Goal: Transaction & Acquisition: Download file/media

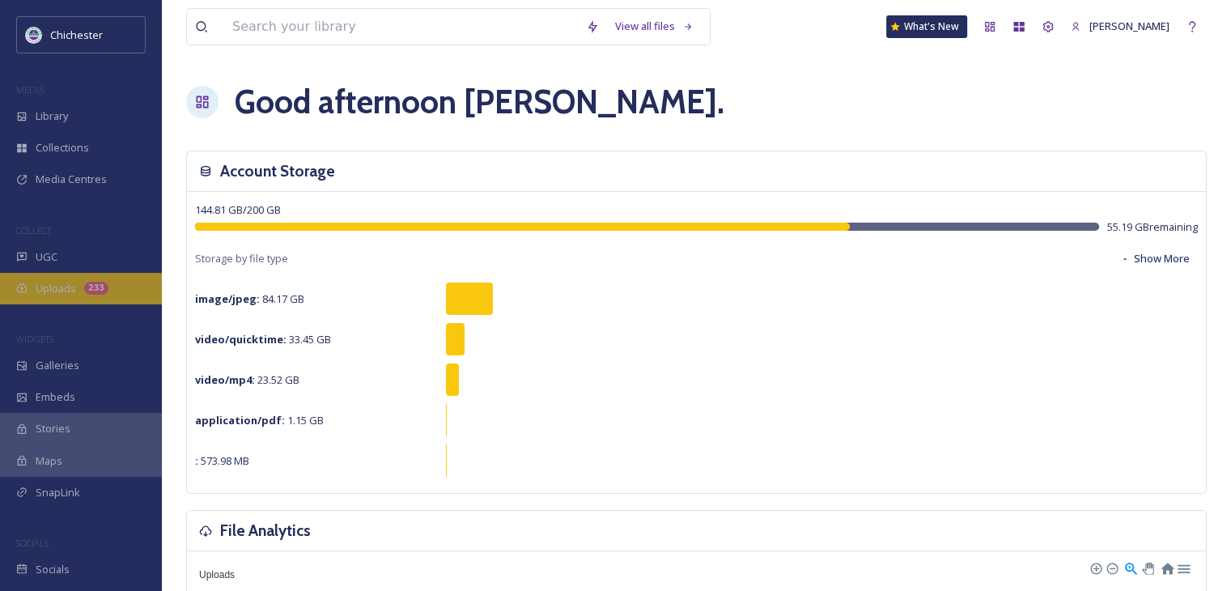
click at [58, 290] on span "Uploads" at bounding box center [56, 288] width 40 height 15
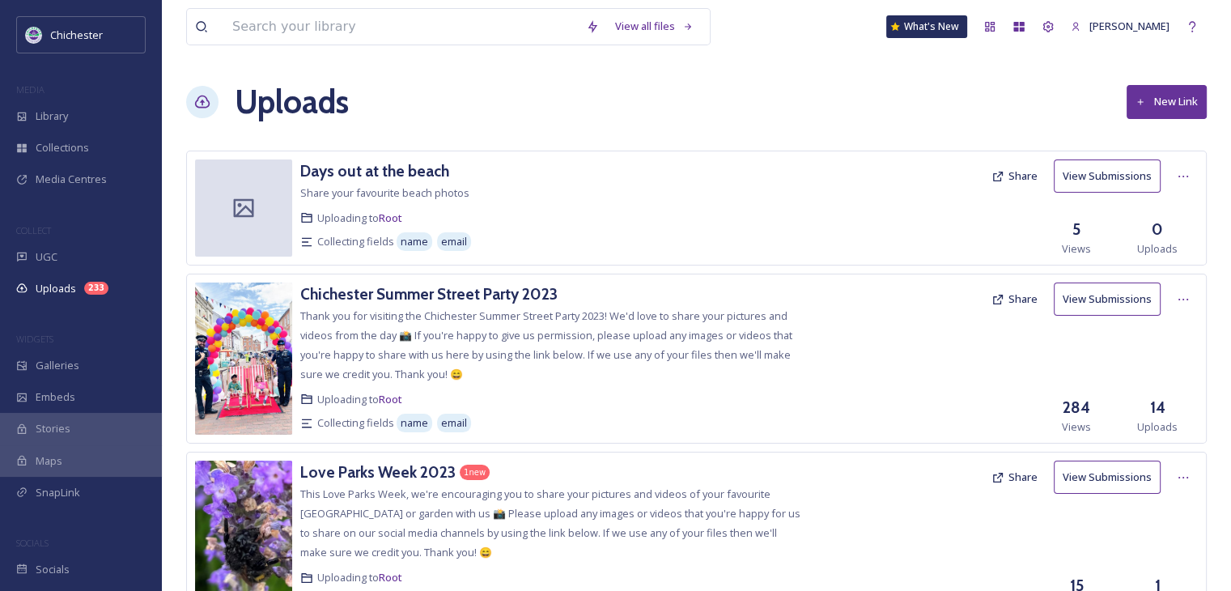
click at [1088, 299] on button "View Submissions" at bounding box center [1107, 298] width 107 height 33
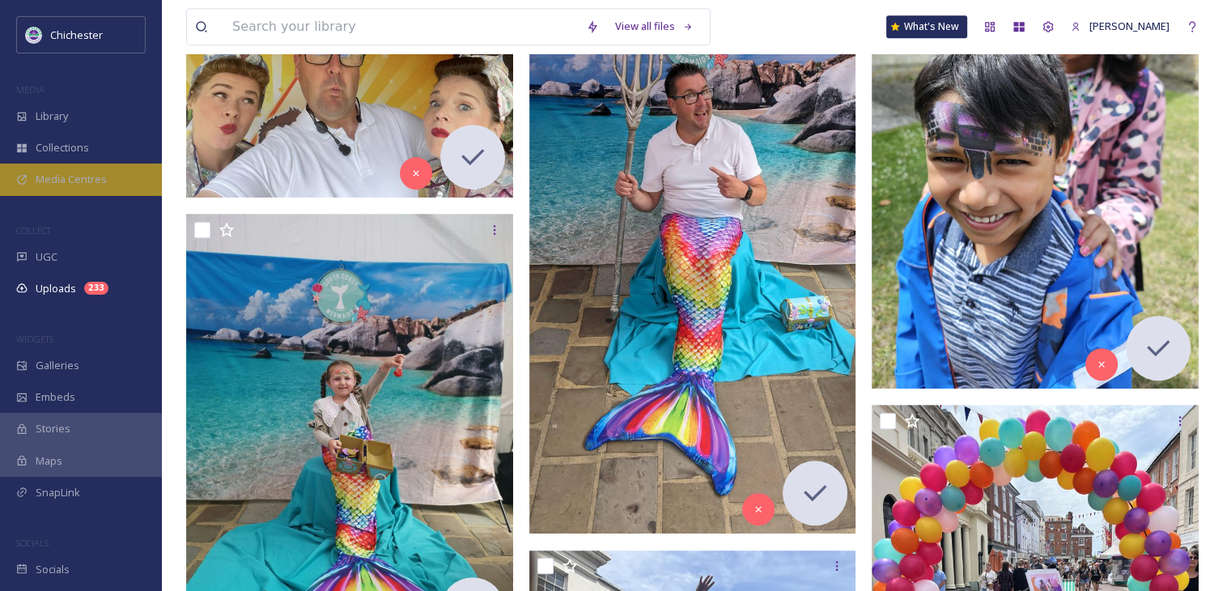
scroll to position [831, 0]
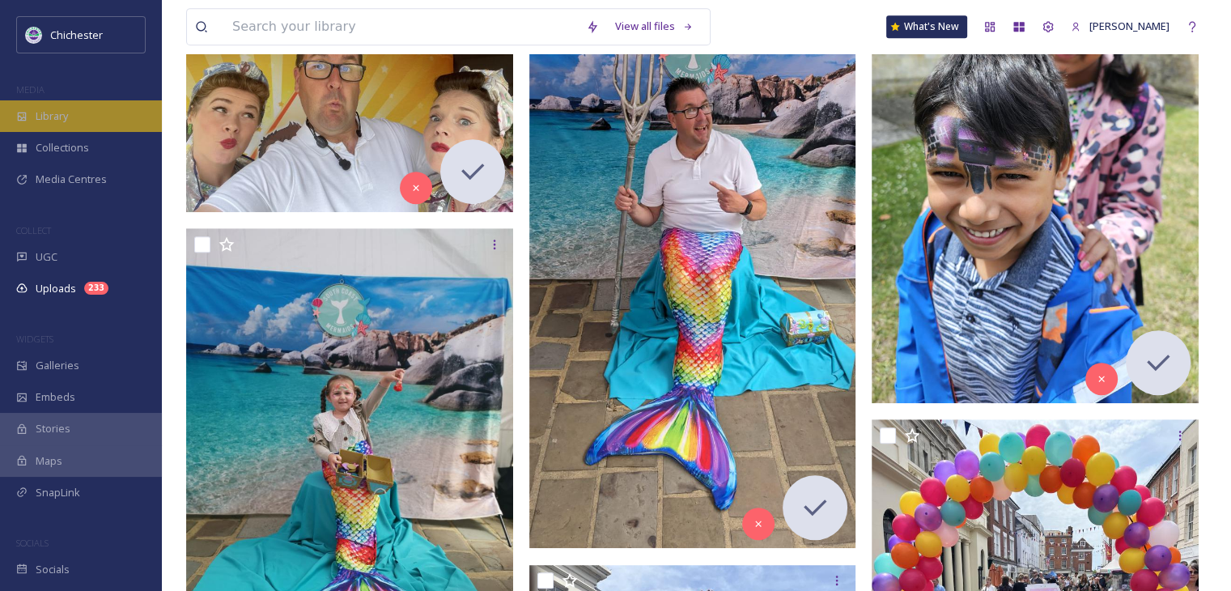
click at [45, 120] on span "Library" at bounding box center [52, 115] width 32 height 15
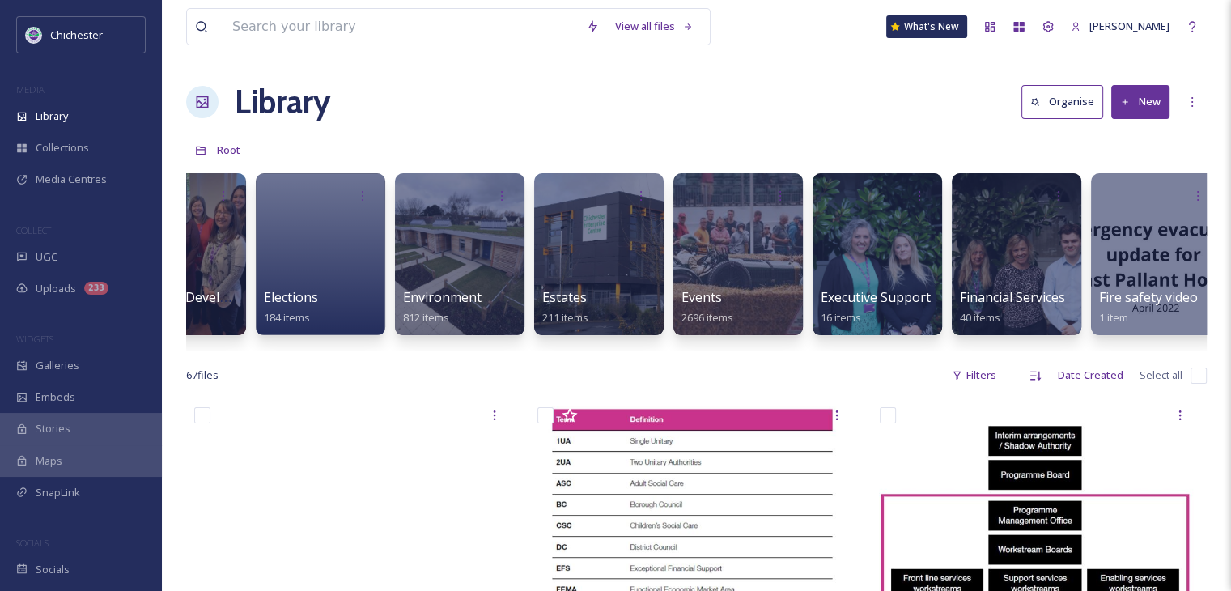
scroll to position [0, 2752]
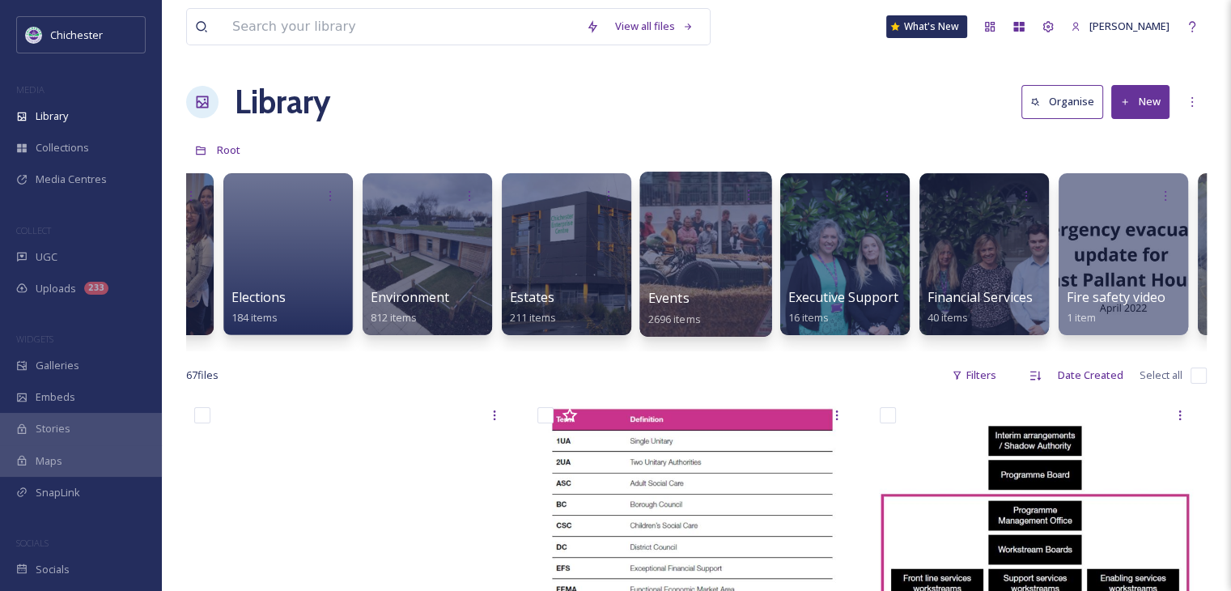
click at [735, 258] on div at bounding box center [705, 254] width 132 height 165
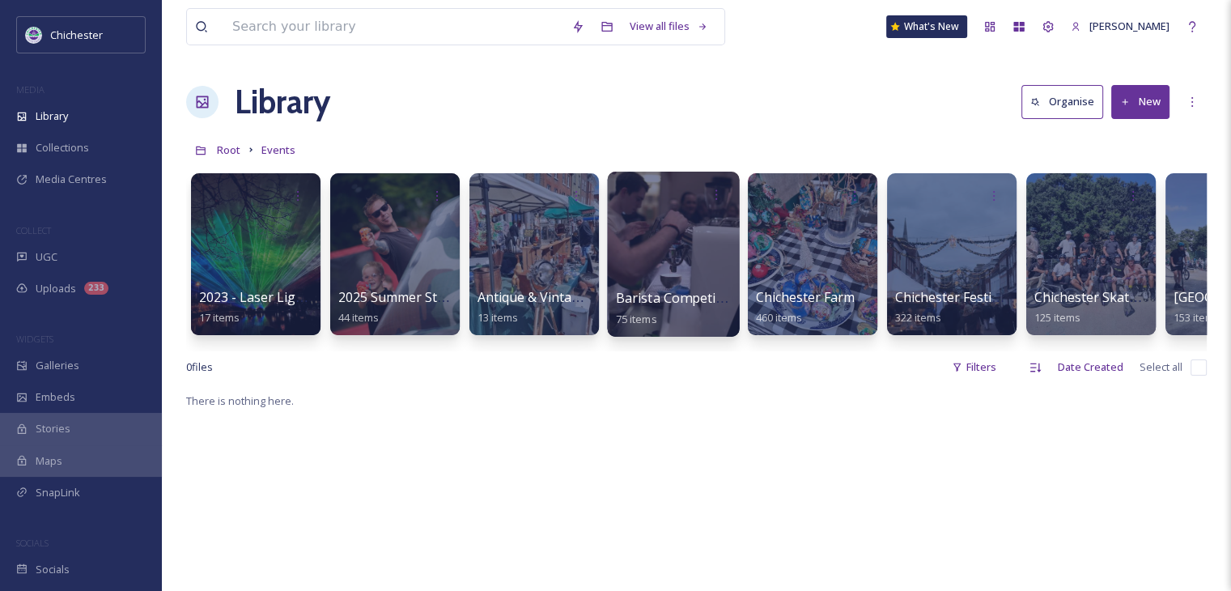
click at [695, 258] on div at bounding box center [673, 254] width 132 height 165
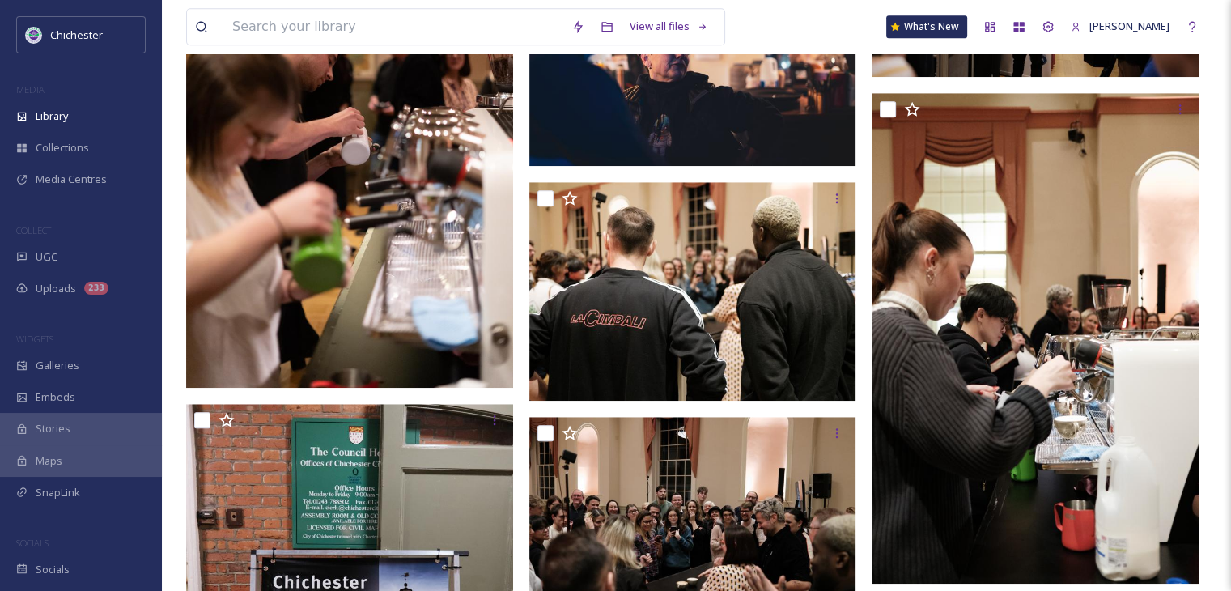
scroll to position [1295, 0]
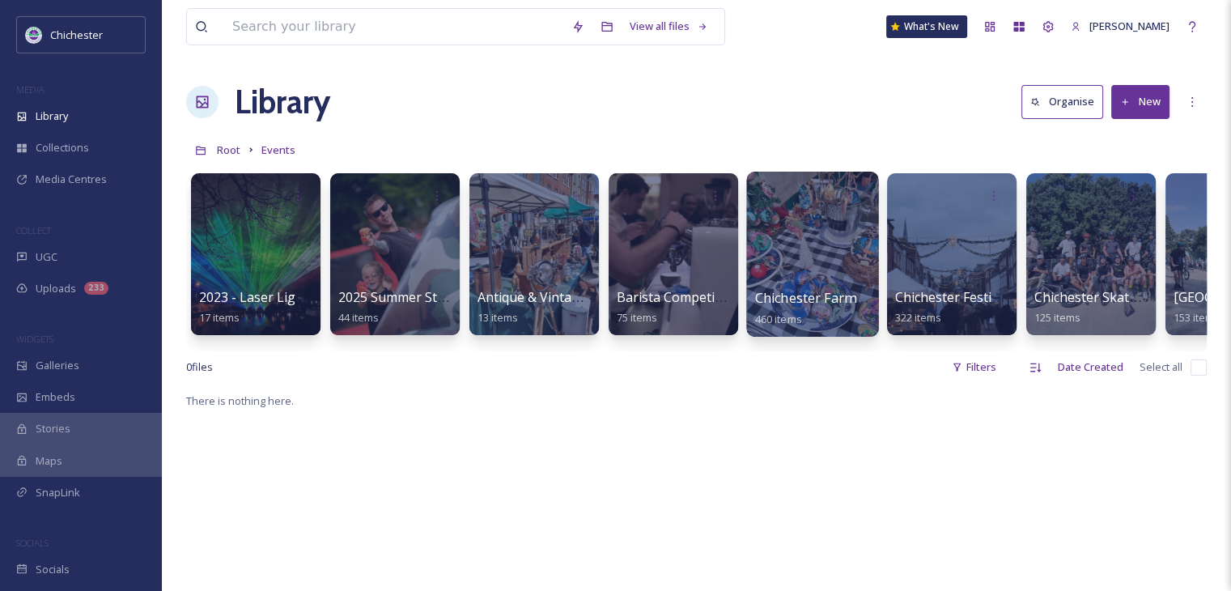
click at [813, 295] on span "Chichester Farmers' Market" at bounding box center [841, 298] width 172 height 18
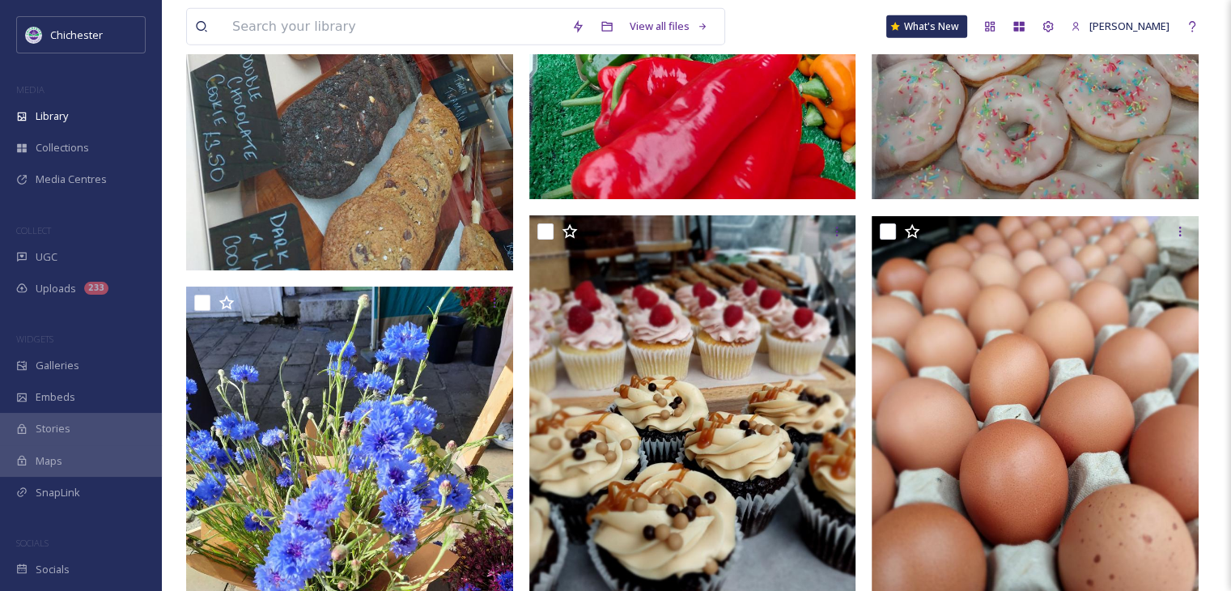
scroll to position [4614, 0]
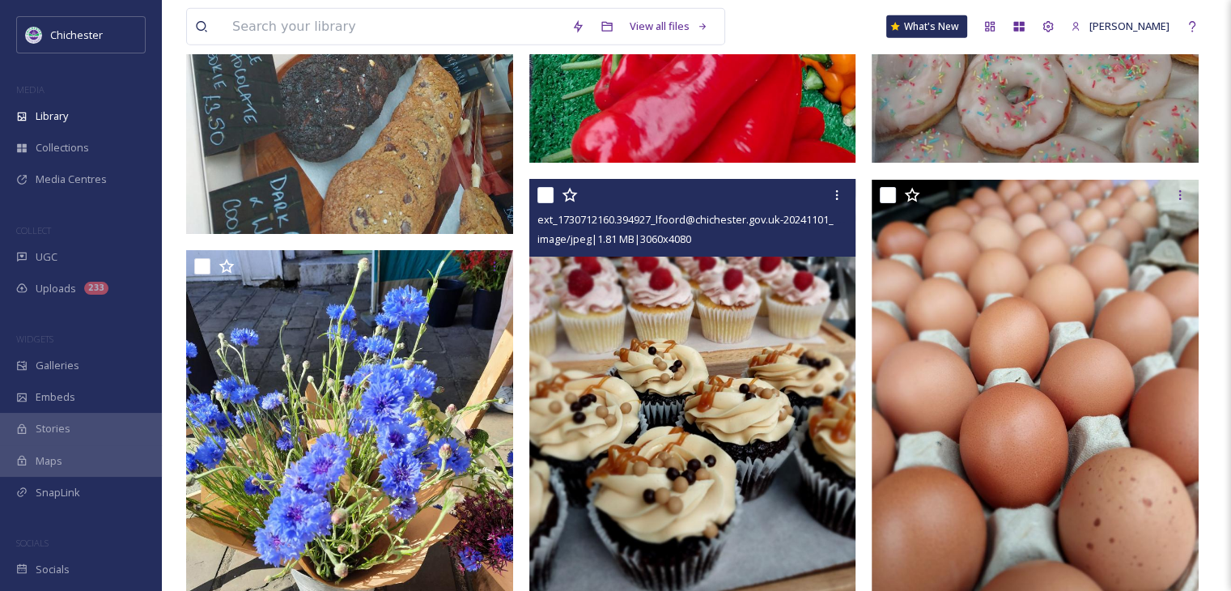
click at [762, 393] on img at bounding box center [692, 396] width 327 height 435
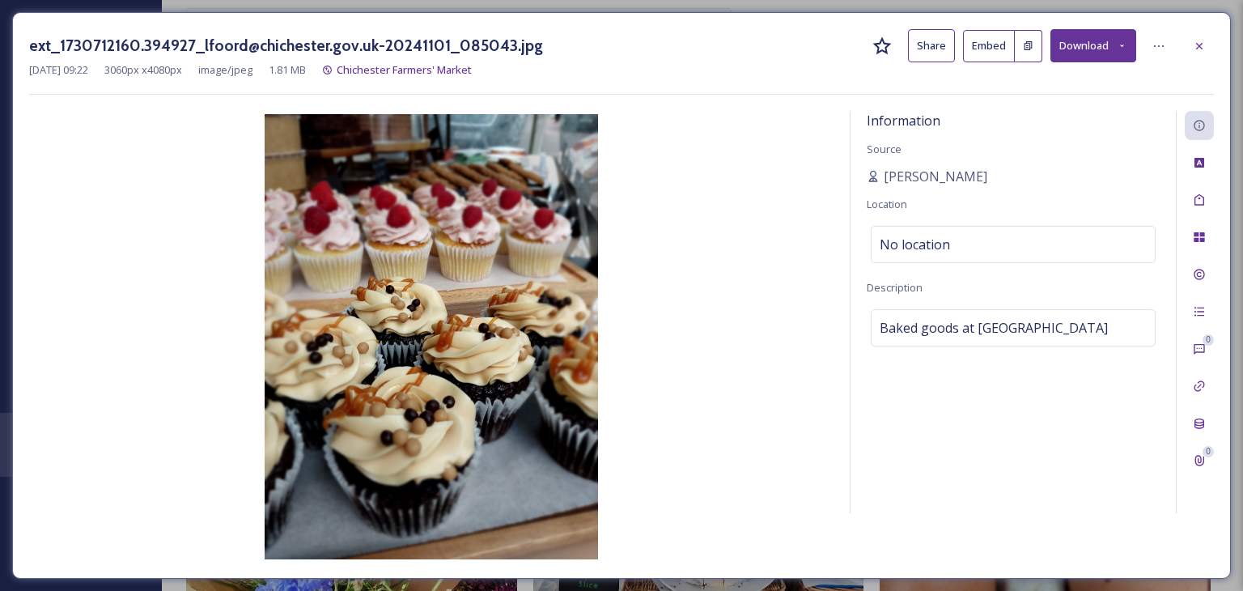
click at [1080, 41] on button "Download" at bounding box center [1094, 45] width 86 height 33
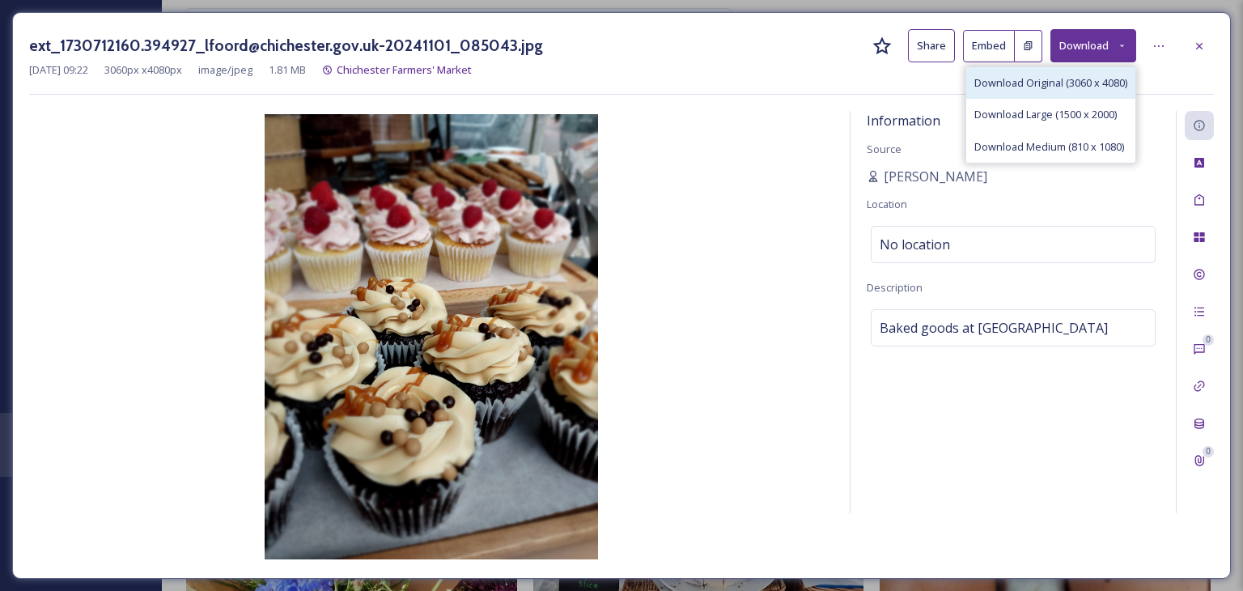
click at [1088, 72] on div "Download Original (3060 x 4080)" at bounding box center [1050, 83] width 169 height 32
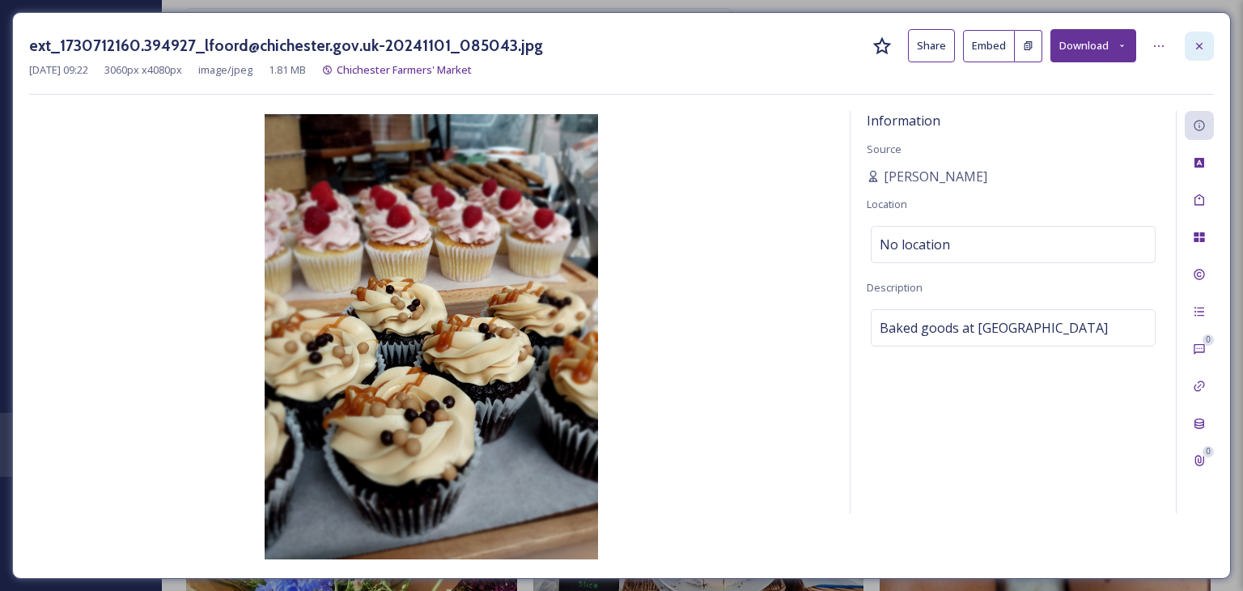
click at [1198, 43] on icon at bounding box center [1199, 46] width 13 height 13
